Goal: Browse casually

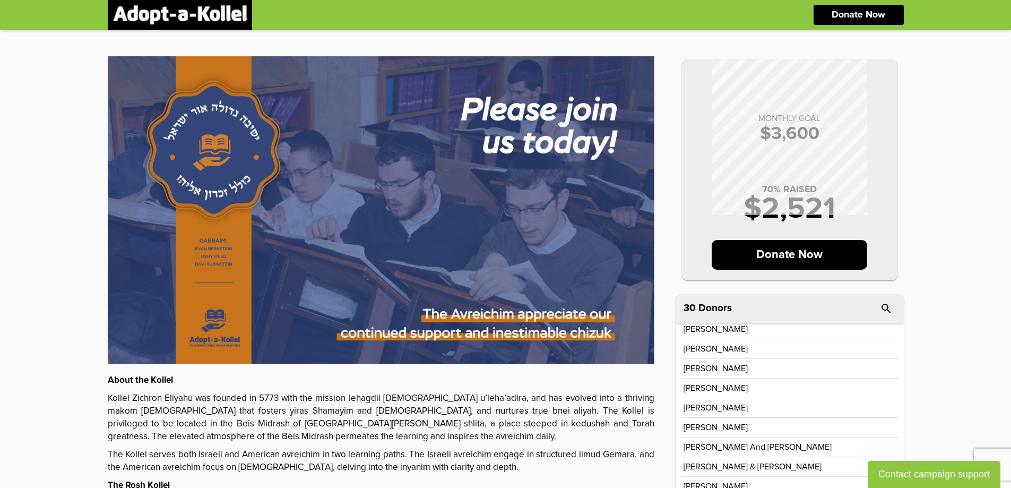
click at [207, 11] on img at bounding box center [180, 14] width 134 height 19
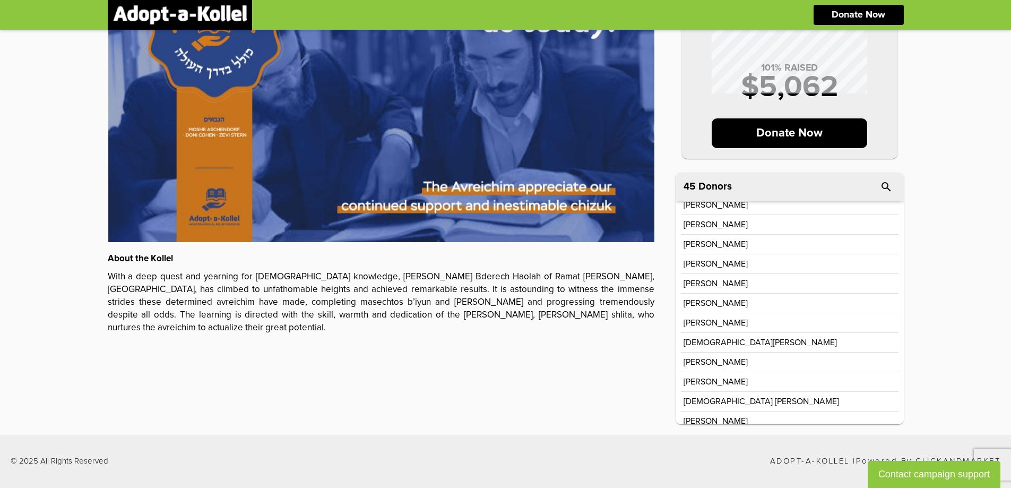
scroll to position [200, 0]
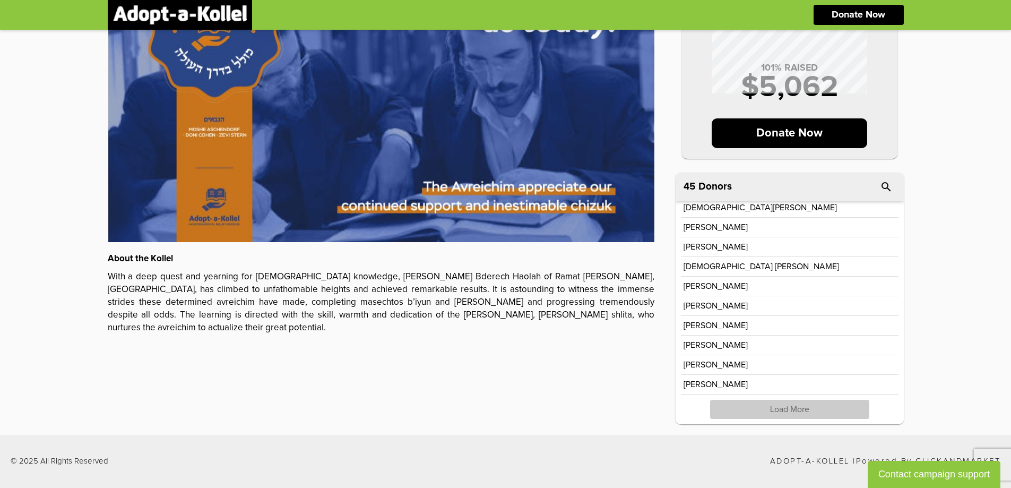
click at [794, 409] on p "Load More" at bounding box center [789, 409] width 159 height 19
click at [795, 410] on p "Load More" at bounding box center [789, 409] width 159 height 19
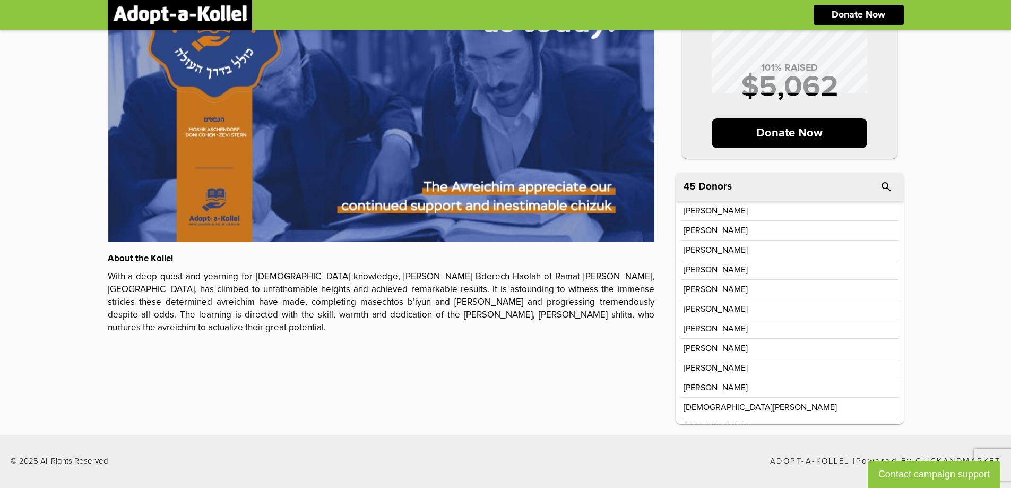
scroll to position [0, 0]
